Goal: Information Seeking & Learning: Learn about a topic

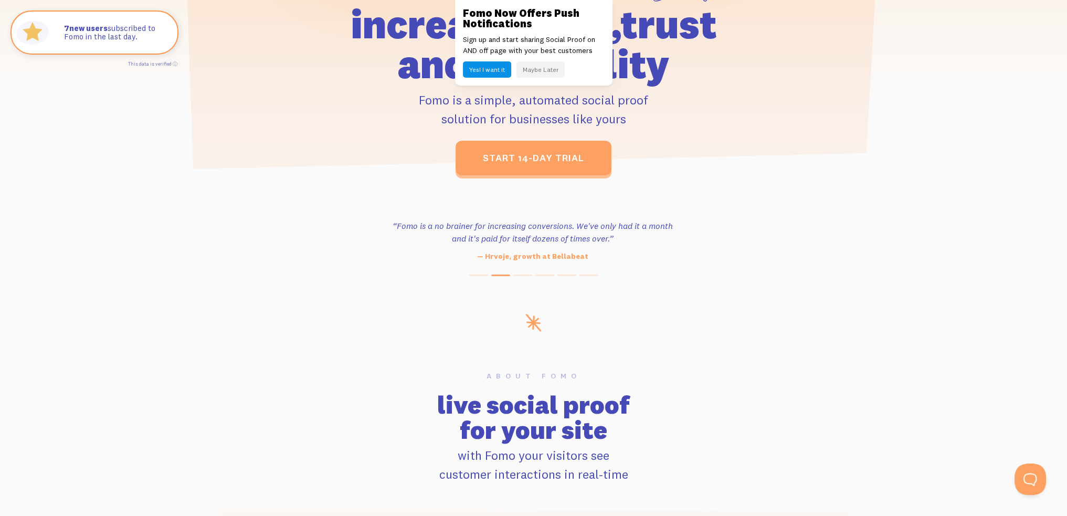
scroll to position [315, 0]
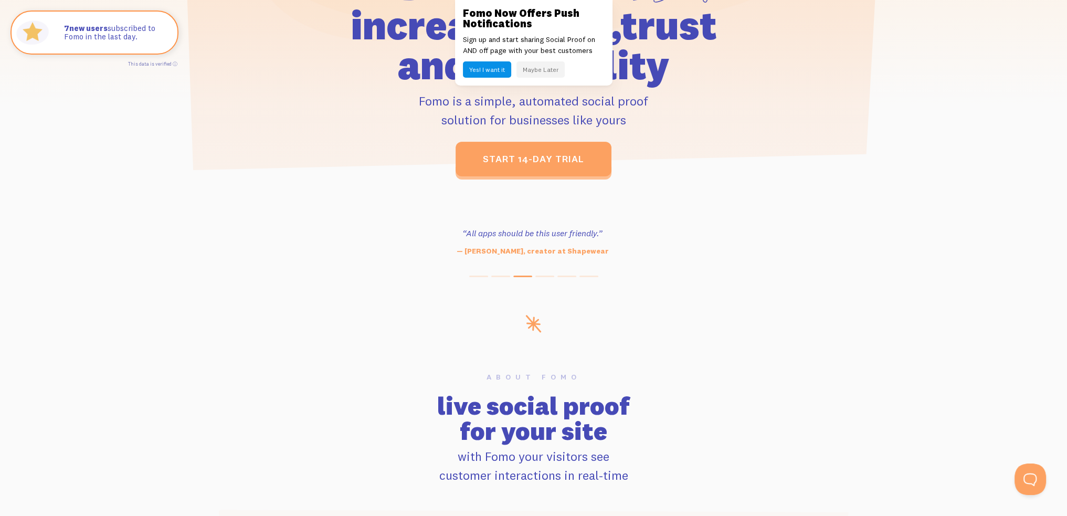
drag, startPoint x: 612, startPoint y: 108, endPoint x: 760, endPoint y: 109, distance: 148.5
click at [760, 109] on p "Fomo is a simple, automated social proof solution for businesses like yours" at bounding box center [534, 110] width 486 height 38
drag, startPoint x: 743, startPoint y: 128, endPoint x: 321, endPoint y: 110, distance: 422.3
click at [327, 110] on p "Fomo is a simple, automated social proof solution for businesses like yours" at bounding box center [534, 110] width 486 height 38
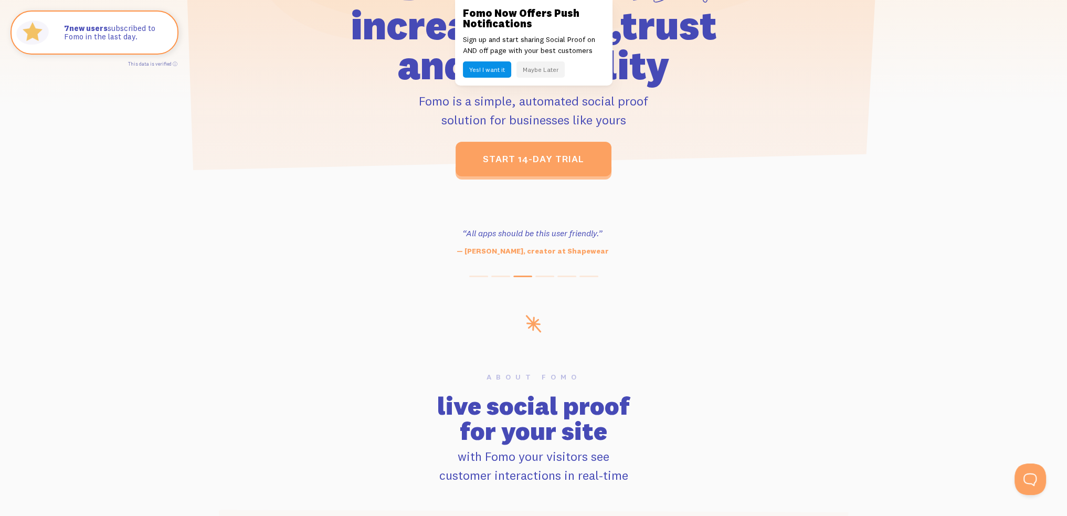
click at [321, 110] on p "Fomo is a simple, automated social proof solution for businesses like yours" at bounding box center [534, 110] width 486 height 38
drag, startPoint x: 478, startPoint y: 115, endPoint x: 794, endPoint y: 119, distance: 315.9
click at [787, 119] on div "increase sales, trust and credibility Fomo is a simple, automated social proof …" at bounding box center [534, 116] width 598 height 121
click at [794, 119] on div "increase sales, trust and credibility Fomo is a simple, automated social proof …" at bounding box center [534, 116] width 598 height 121
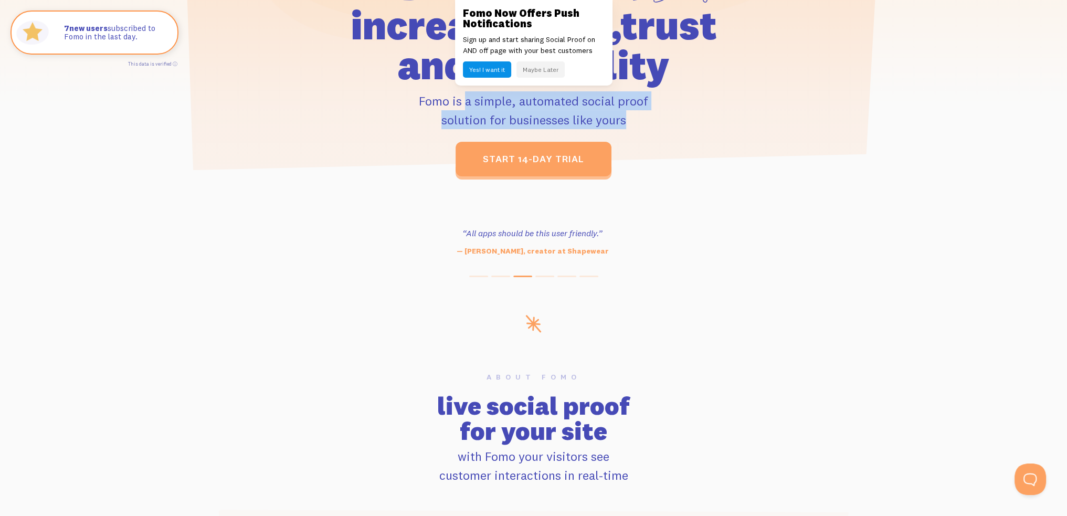
drag, startPoint x: 794, startPoint y: 119, endPoint x: 249, endPoint y: 94, distance: 545.3
click at [249, 94] on div "increase sales, trust and credibility Fomo is a simple, automated social proof …" at bounding box center [534, 116] width 598 height 121
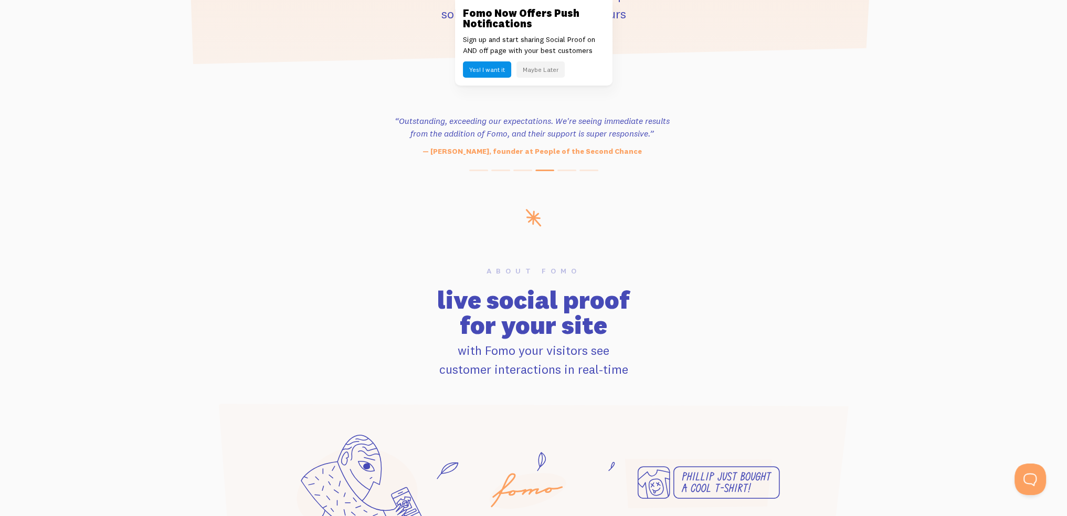
scroll to position [420, 0]
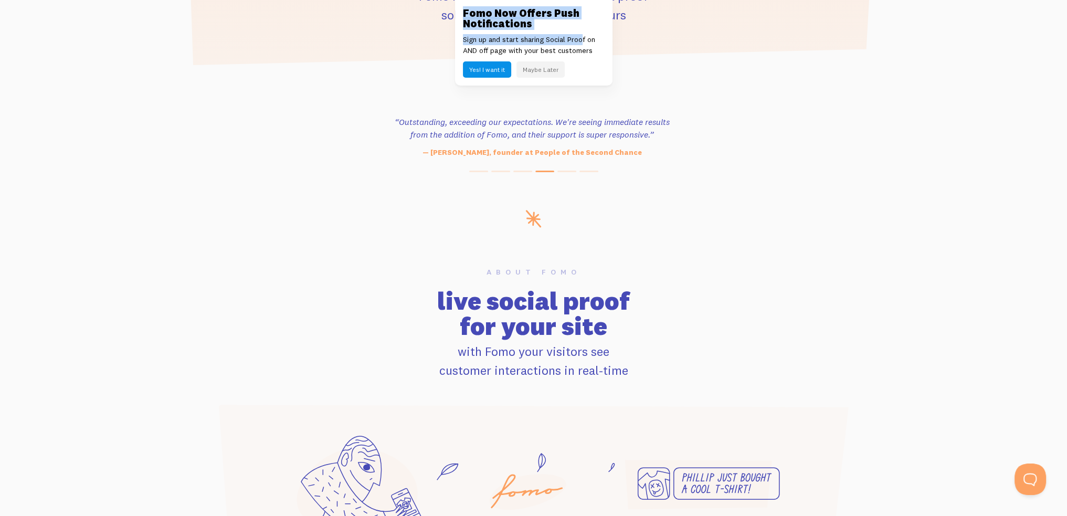
drag, startPoint x: 493, startPoint y: 16, endPoint x: 590, endPoint y: 41, distance: 100.7
click at [587, 39] on div "Fomo Now Offers Push Notifications Sign up and start sharing Social Proof on AN…" at bounding box center [533, 43] width 157 height 86
click at [591, 41] on p "Sign up and start sharing Social Proof on AND off page with your best customers" at bounding box center [534, 45] width 142 height 22
click at [547, 71] on button "Maybe Later" at bounding box center [540, 69] width 48 height 16
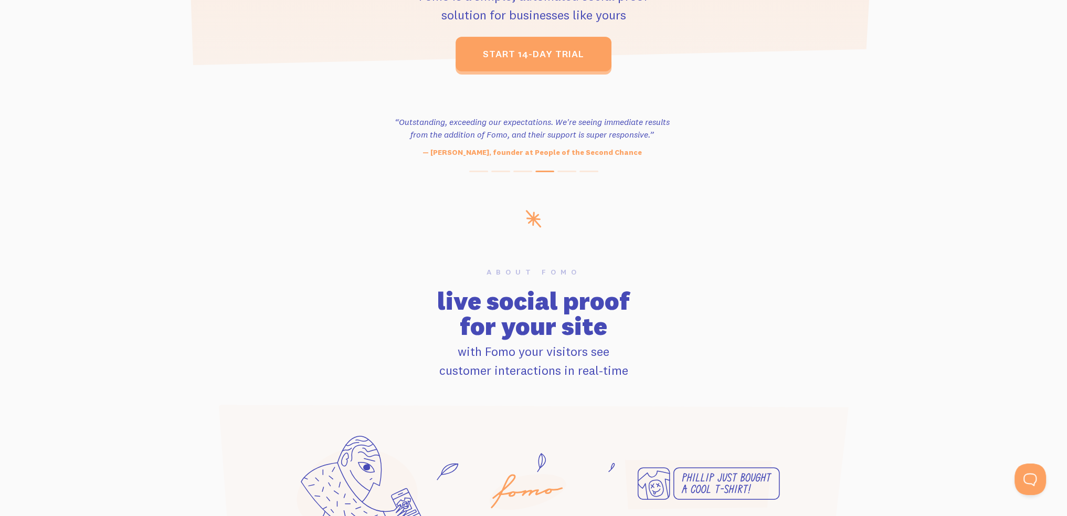
click at [903, 147] on div "“Outstanding, exceeding our expectations. We're seeing immediate results from t…" at bounding box center [532, 136] width 1067 height 43
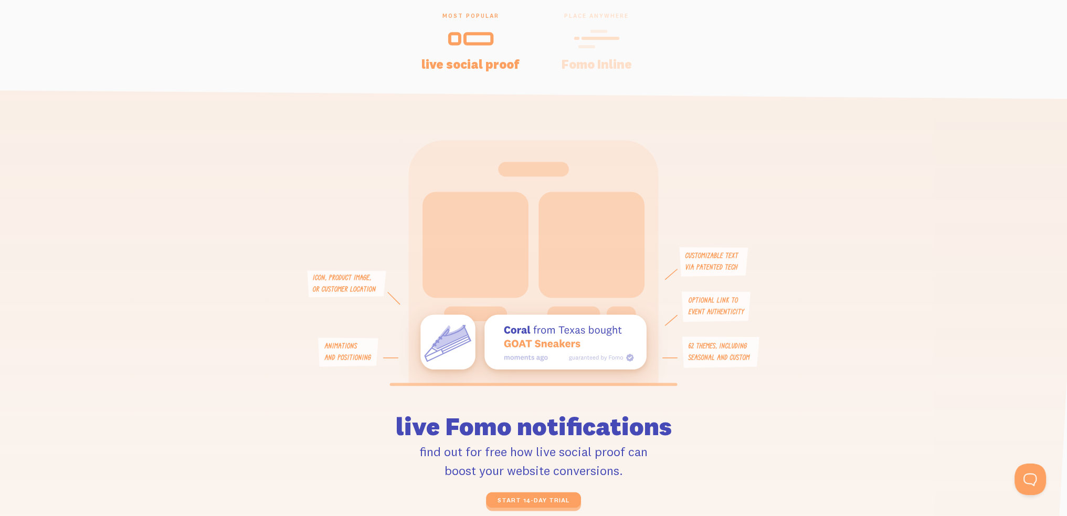
scroll to position [2273, 0]
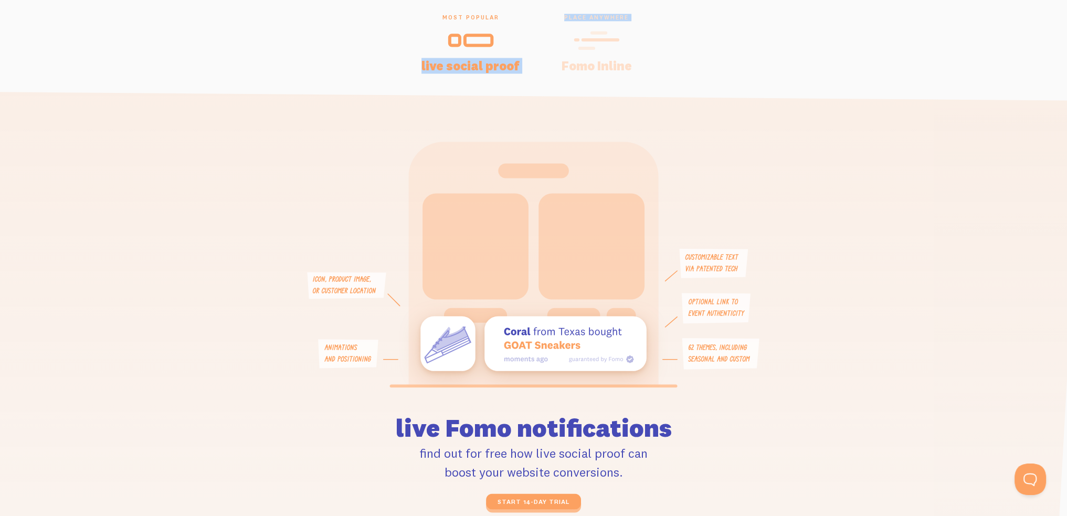
drag, startPoint x: 416, startPoint y: 52, endPoint x: 732, endPoint y: 38, distance: 315.7
click at [732, 38] on div "most popular live social proof place anywhere Fomo Inline" at bounding box center [534, 43] width 672 height 58
drag, startPoint x: 791, startPoint y: 67, endPoint x: 260, endPoint y: 44, distance: 531.6
click at [260, 44] on div "most popular live social proof place anywhere Fomo Inline" at bounding box center [534, 43] width 672 height 58
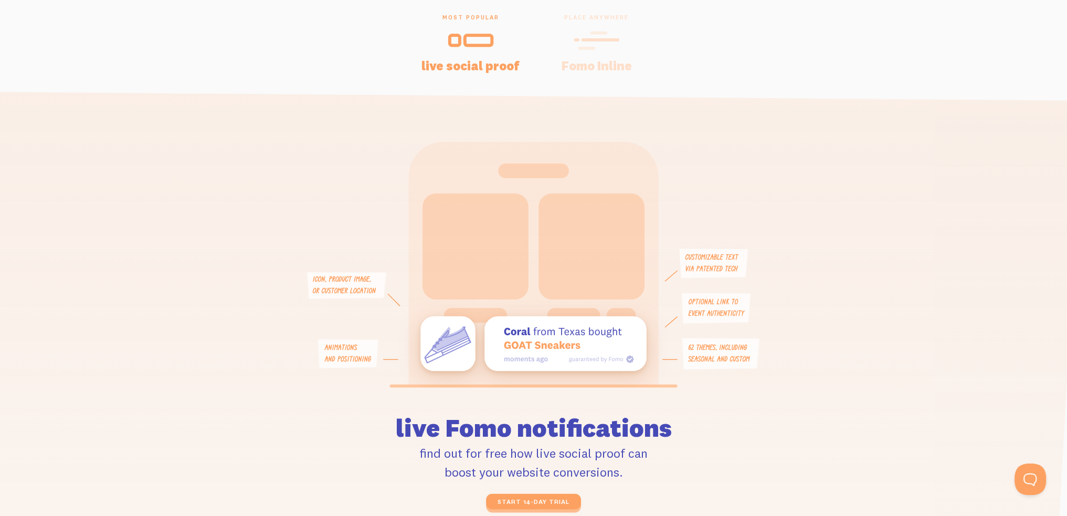
click at [260, 44] on div "most popular live social proof place anywhere Fomo Inline" at bounding box center [534, 43] width 672 height 58
click at [578, 35] on icon at bounding box center [597, 40] width 46 height 24
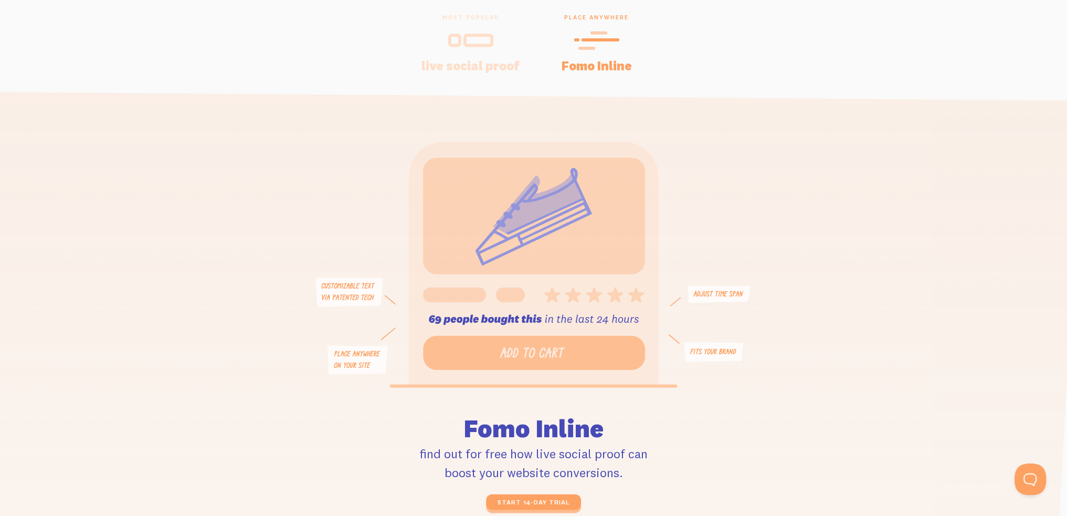
click at [453, 48] on icon at bounding box center [471, 40] width 46 height 24
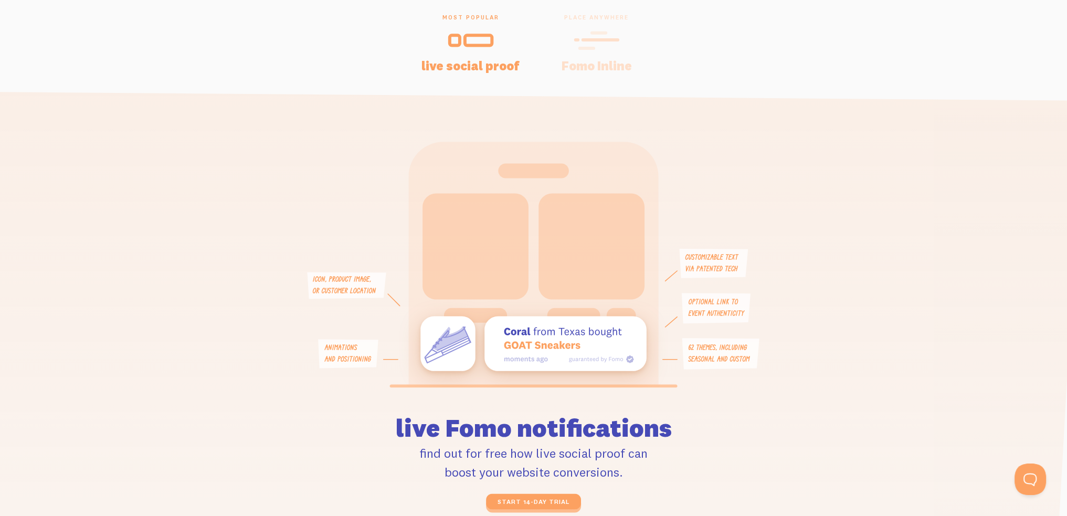
click at [600, 42] on icon at bounding box center [597, 40] width 46 height 24
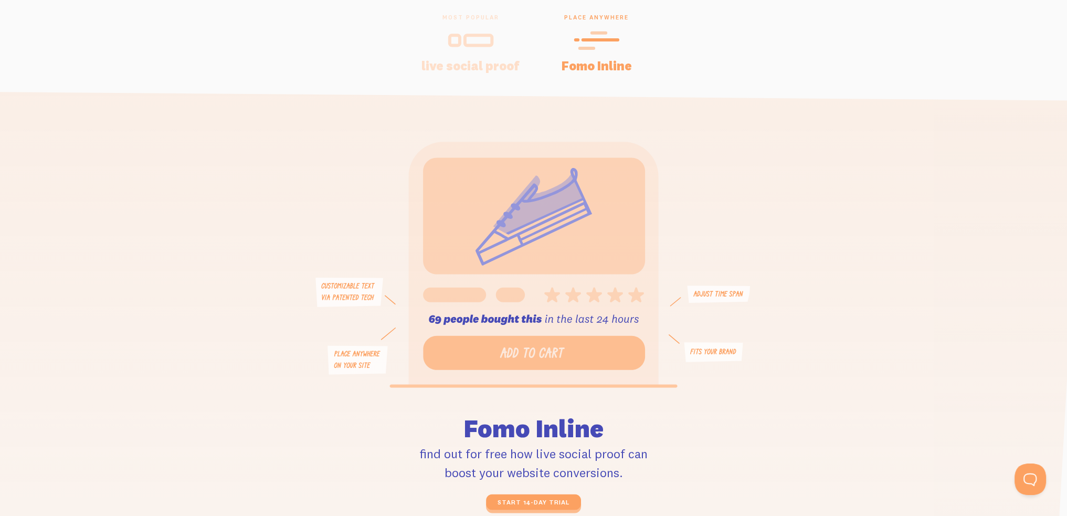
click at [492, 52] on div at bounding box center [470, 40] width 101 height 25
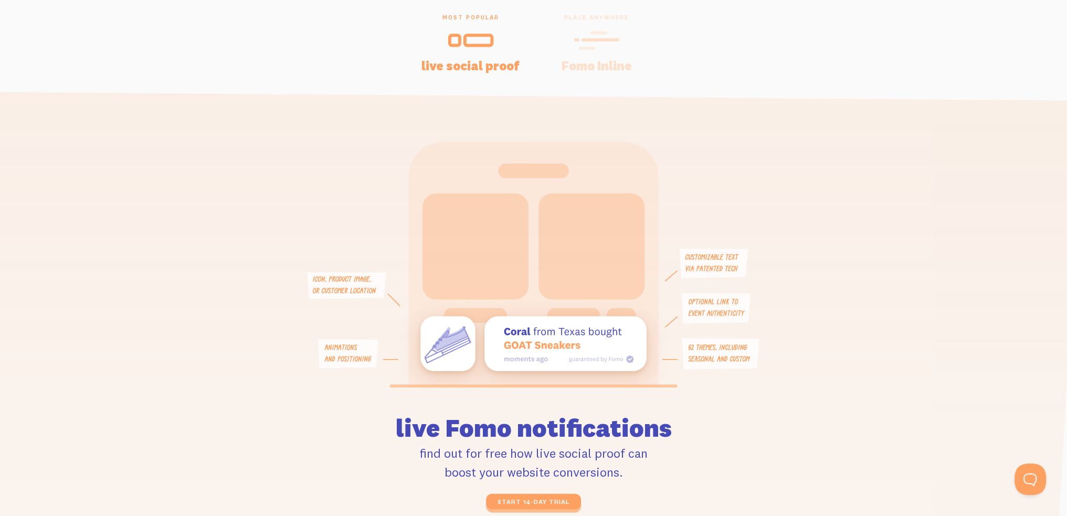
click at [596, 46] on icon at bounding box center [597, 40] width 46 height 24
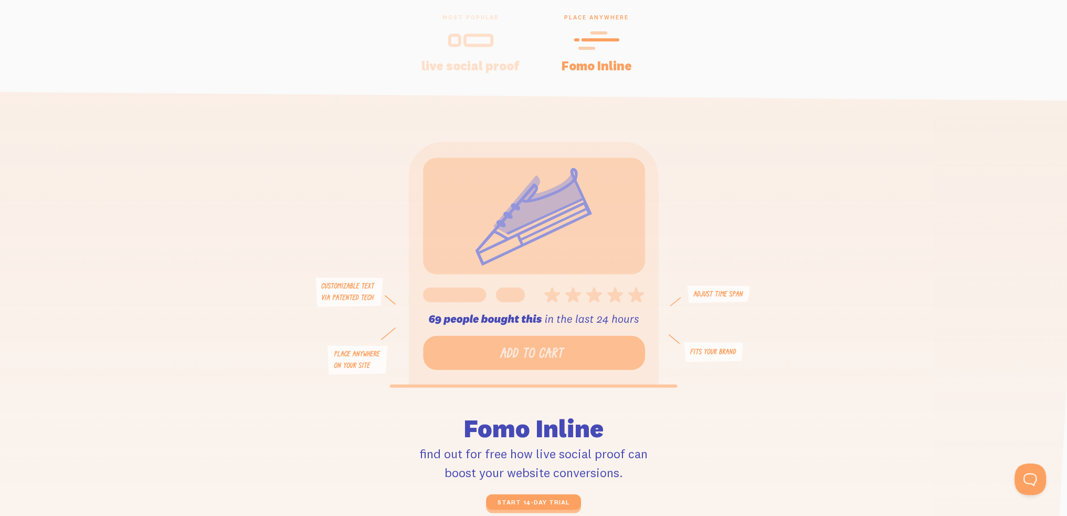
click at [491, 54] on div "most popular live social proof" at bounding box center [471, 43] width 126 height 58
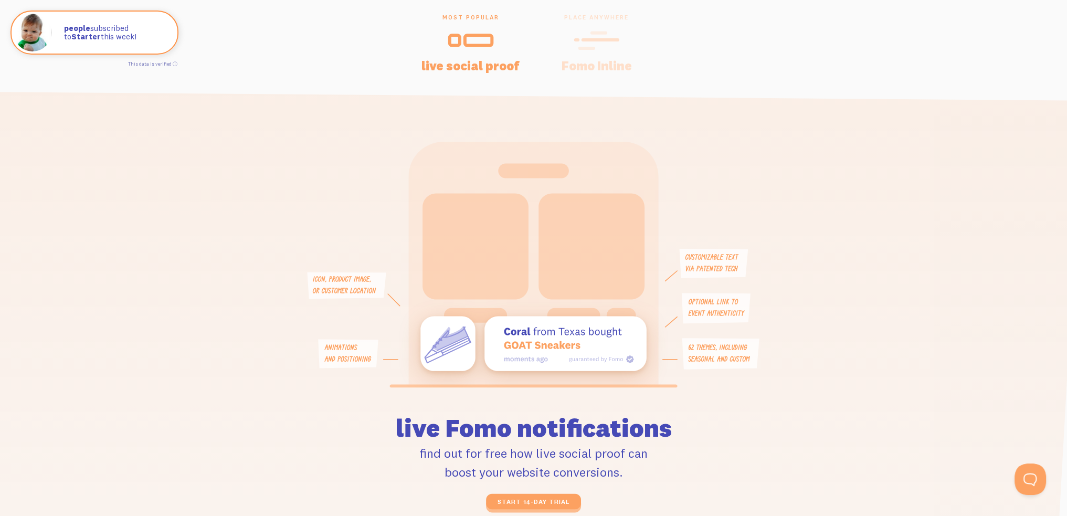
click at [587, 44] on icon at bounding box center [597, 40] width 46 height 24
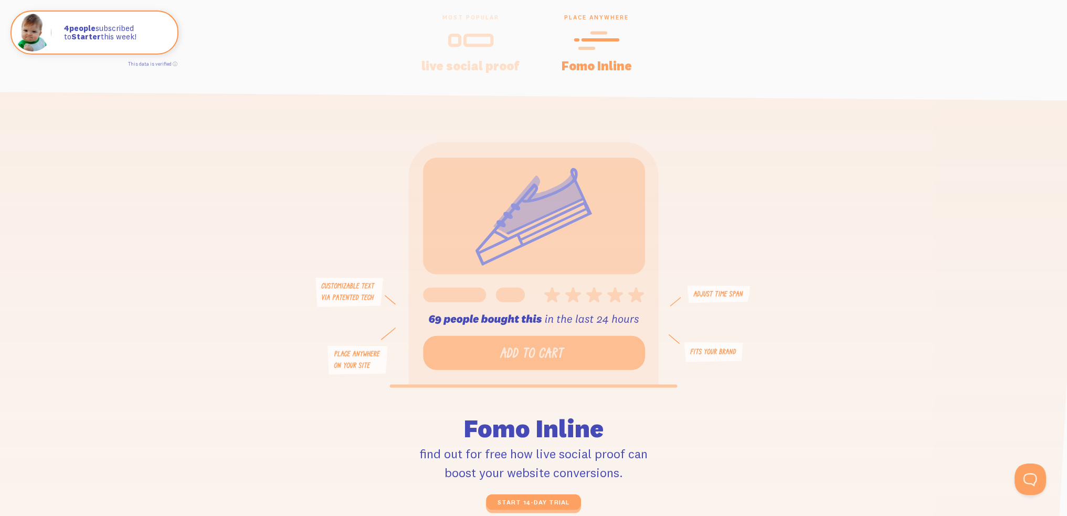
click at [462, 48] on icon at bounding box center [471, 40] width 46 height 24
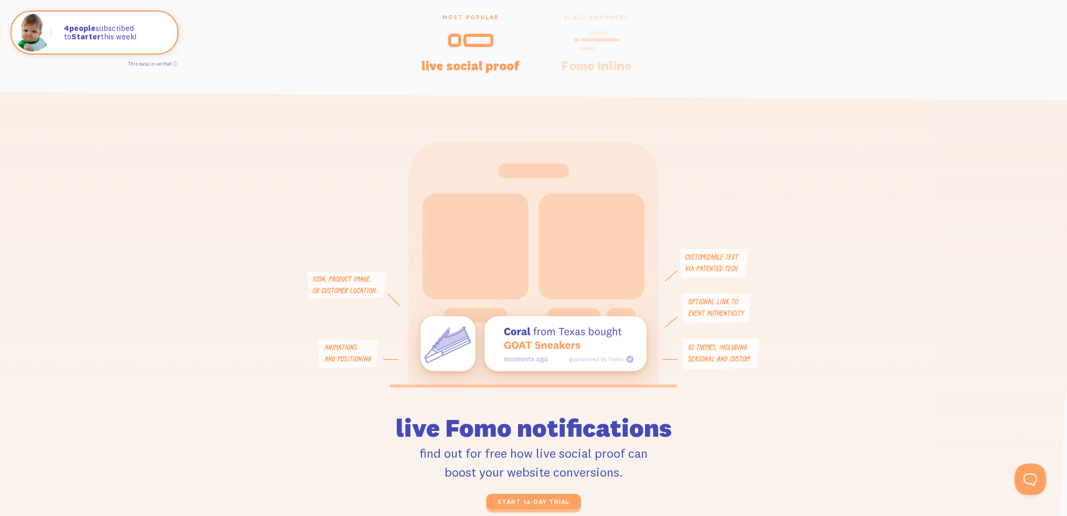
click at [594, 41] on icon at bounding box center [597, 40] width 46 height 24
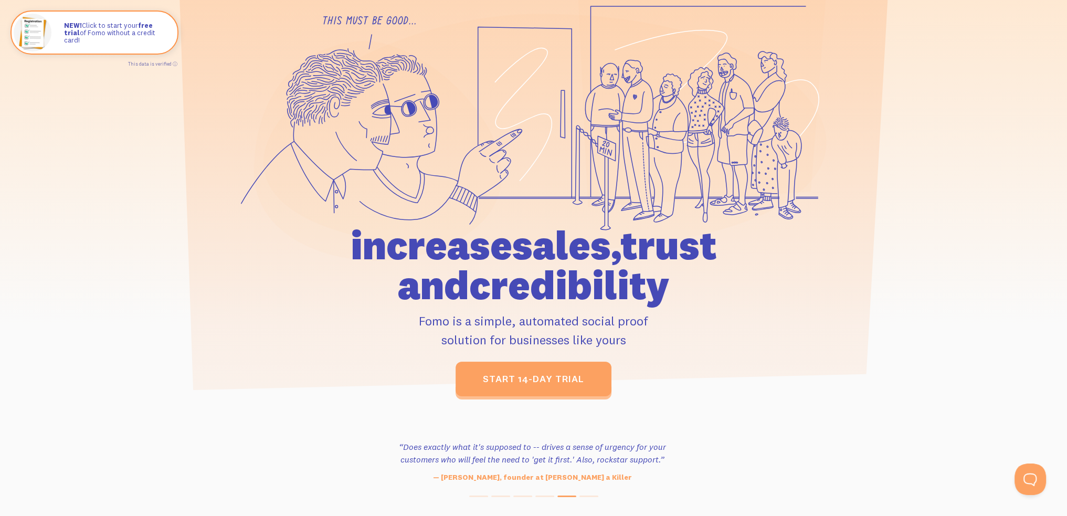
scroll to position [0, 0]
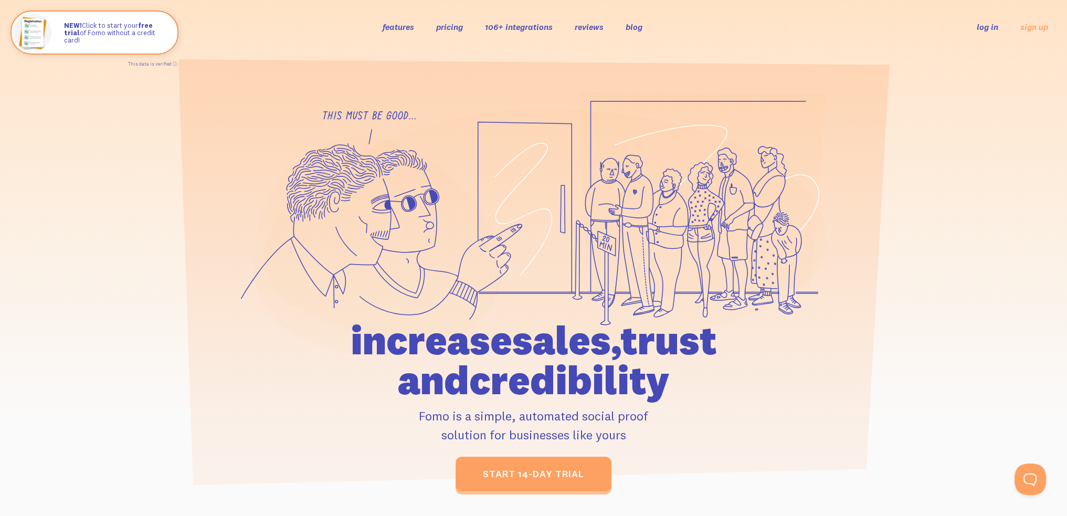
click at [538, 59] on section at bounding box center [533, 276] width 1067 height 444
click at [512, 31] on link "106+ integrations" at bounding box center [519, 27] width 68 height 10
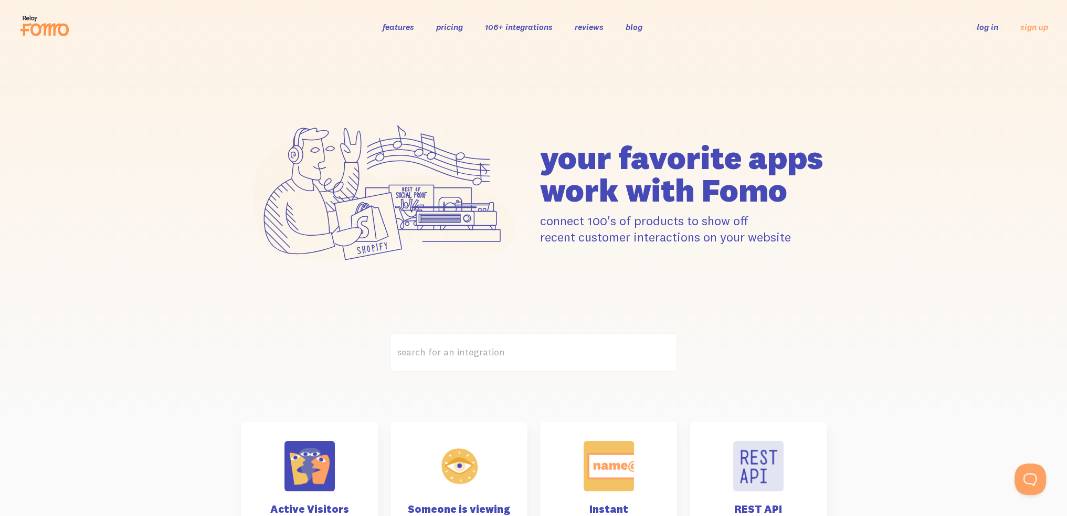
click at [917, 240] on div "your favorite apps" at bounding box center [533, 194] width 1067 height 280
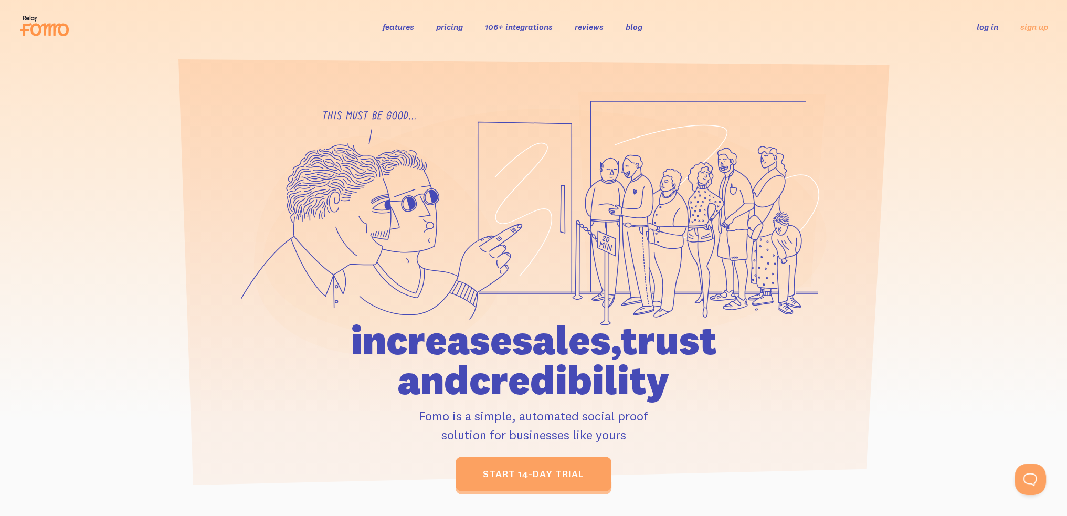
click at [526, 27] on link "106+ integrations" at bounding box center [519, 27] width 68 height 10
